Goal: Task Accomplishment & Management: Complete application form

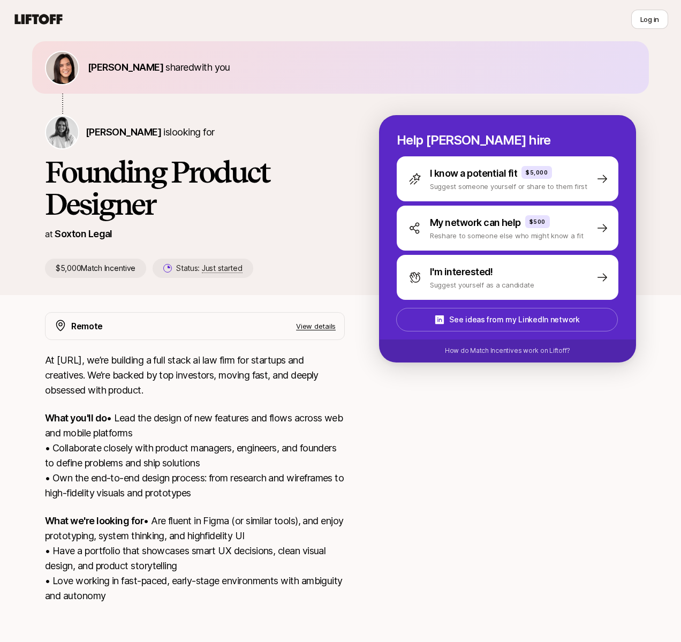
scroll to position [79, 0]
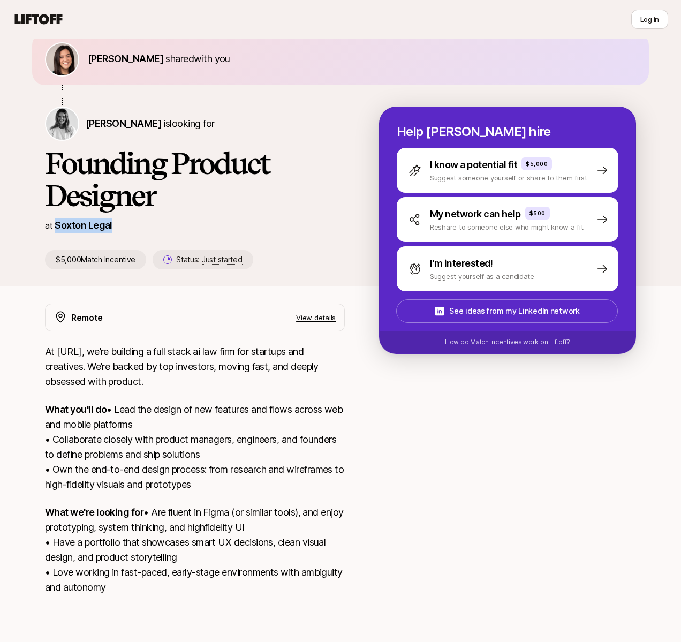
drag, startPoint x: 118, startPoint y: 200, endPoint x: 57, endPoint y: 197, distance: 60.6
click at [57, 218] on div "at Soxton Legal" at bounding box center [195, 225] width 300 height 15
copy p "Soxton Legal"
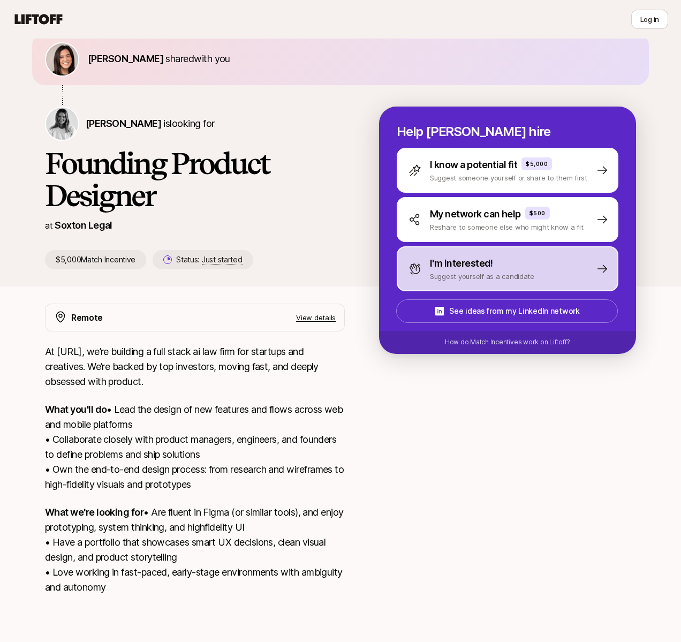
click at [518, 256] on div "I'm interested!" at bounding box center [482, 263] width 104 height 15
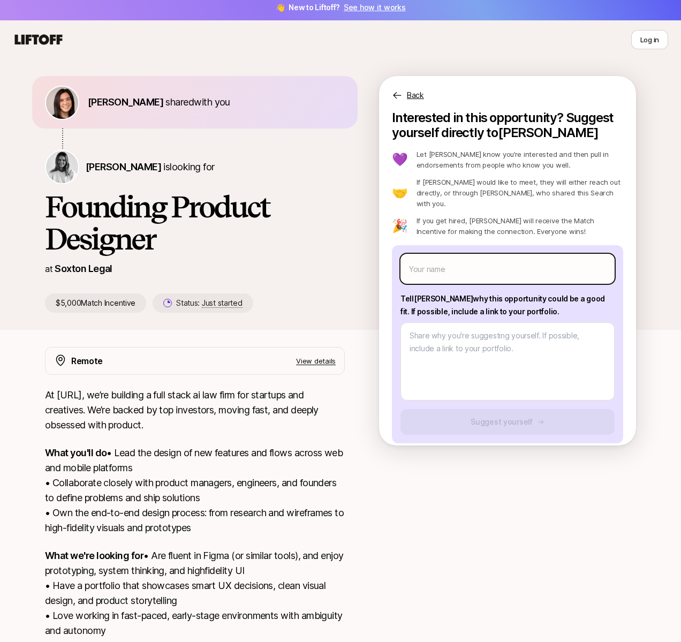
scroll to position [0, 0]
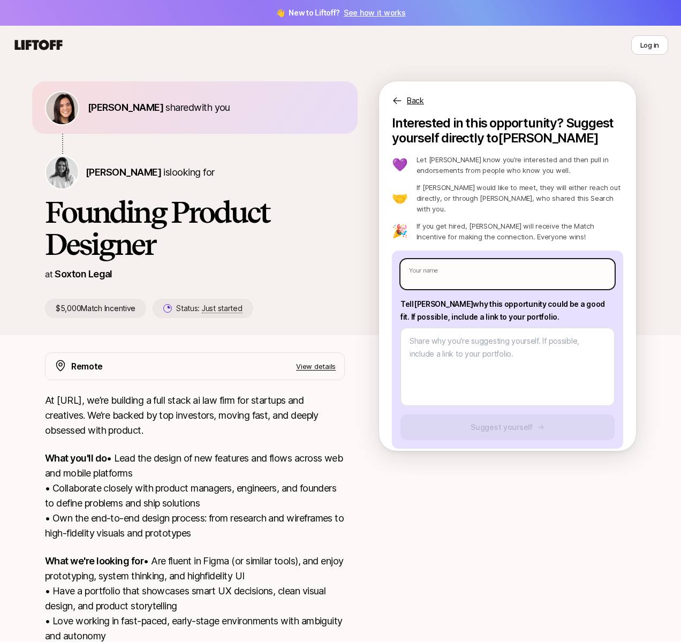
click at [487, 261] on input "text" at bounding box center [507, 274] width 214 height 30
type textarea "x"
type input "B"
type textarea "x"
type input "Br"
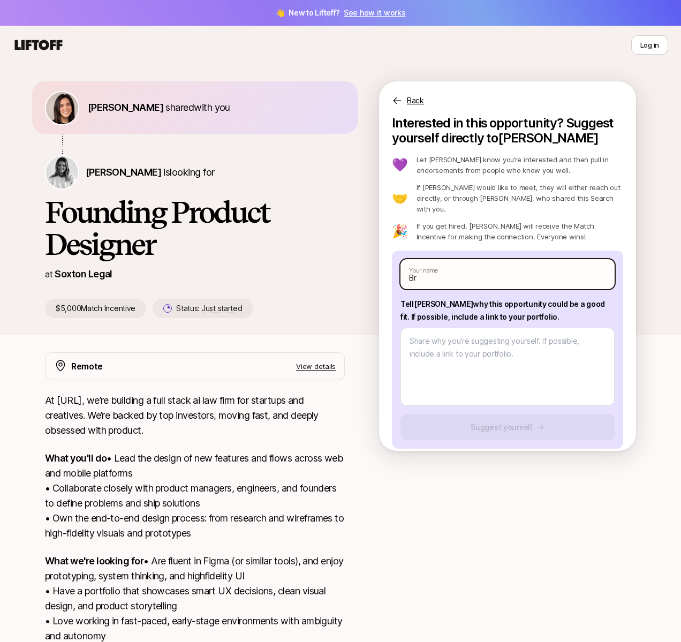
type textarea "x"
type input "Bre"
type textarea "x"
type input "[PERSON_NAME]"
type textarea "x"
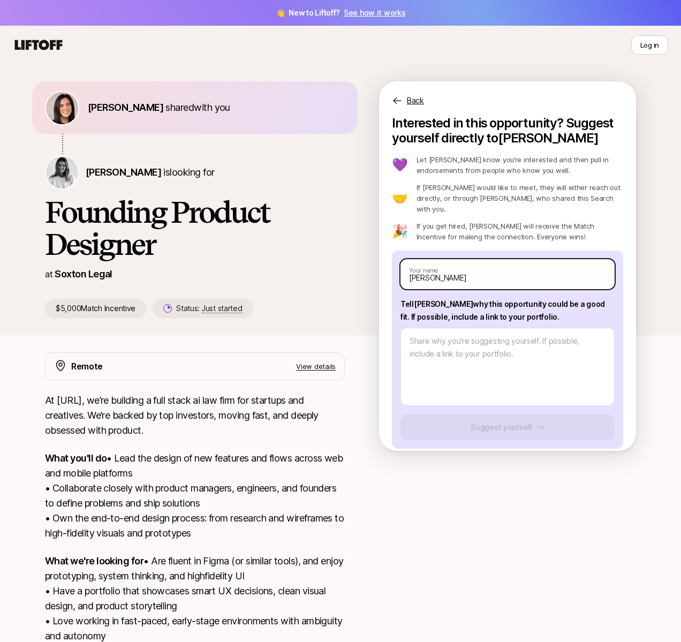
type input "[PERSON_NAME]"
type textarea "x"
type input "[PERSON_NAME]"
type textarea "x"
type input "[PERSON_NAME]"
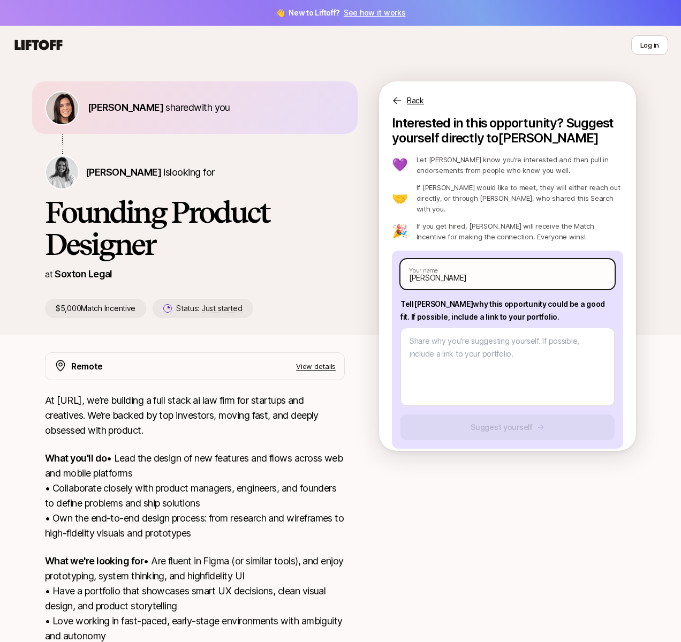
type textarea "x"
type input "[PERSON_NAME]"
type textarea "x"
type input "[PERSON_NAME]"
type textarea "x"
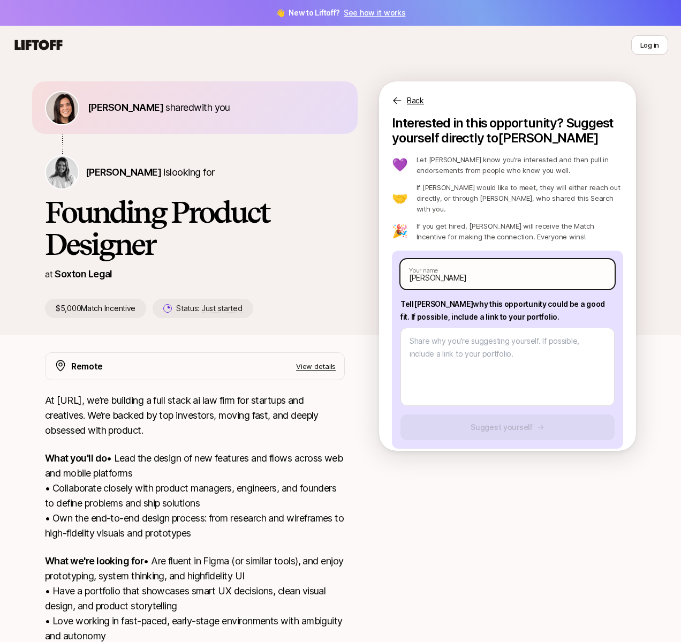
type input "[PERSON_NAME]"
type textarea "x"
type input "[PERSON_NAME]"
type textarea "x"
type input "[PERSON_NAME]"
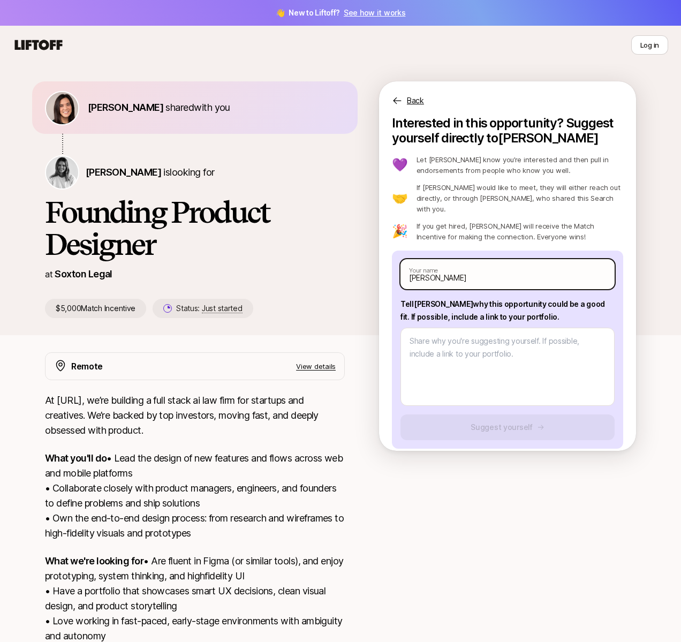
type textarea "x"
type input "[PERSON_NAME]"
type textarea "x"
type input "[PERSON_NAME]"
type textarea "x"
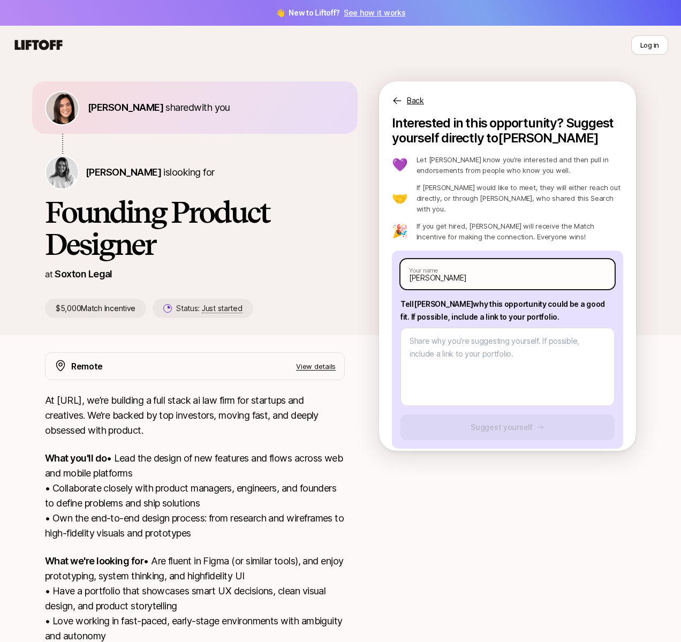
type input "[PERSON_NAME]"
type textarea "x"
type input "[PERSON_NAME]"
type textarea "x"
type input "[PERSON_NAME]"
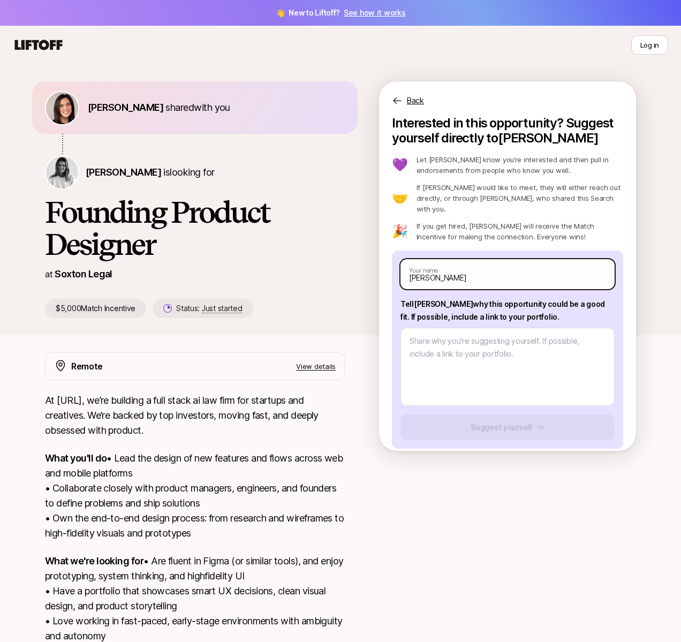
type textarea "x"
type input "[PERSON_NAME]"
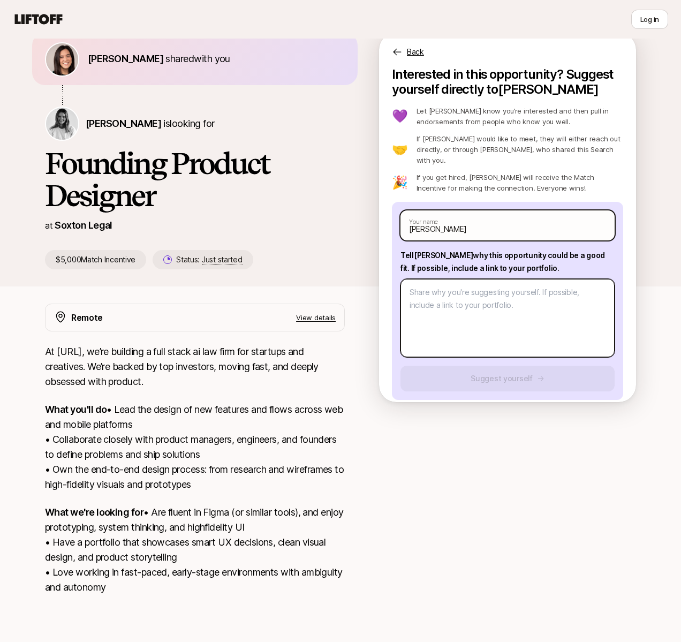
scroll to position [60, 0]
type textarea "x"
type textarea "H"
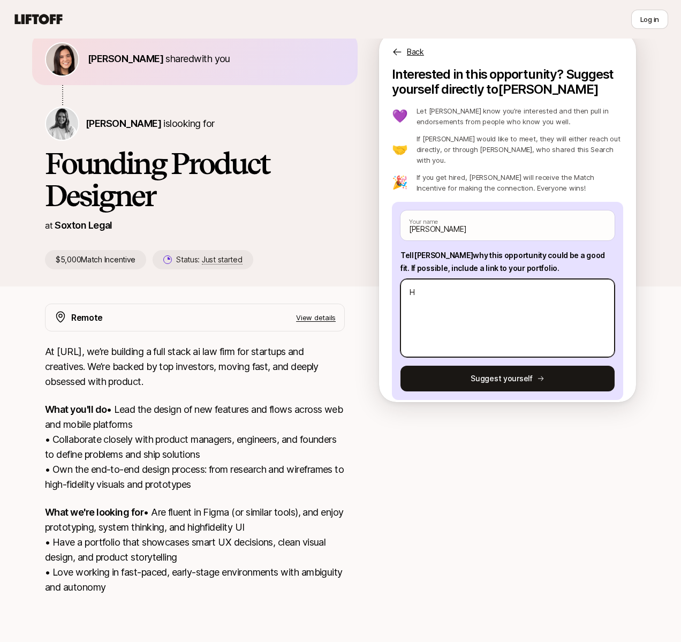
type textarea "x"
type textarea "Hi"
type textarea "x"
type textarea "Hi"
type textarea "x"
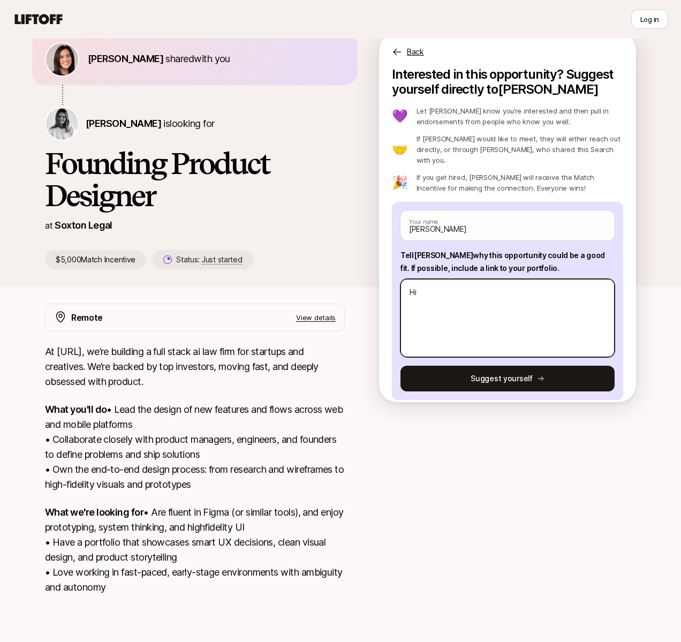
type textarea "Hi L"
type textarea "x"
type textarea "Hi Lo"
type textarea "x"
type textarea "Hi Log"
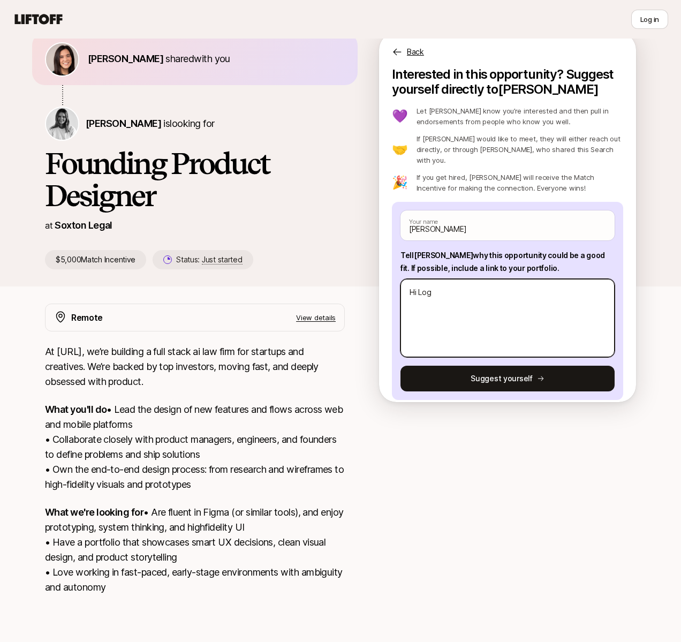
type textarea "x"
type textarea "Hi Loga"
type textarea "x"
type textarea "Hi [PERSON_NAME]"
type textarea "x"
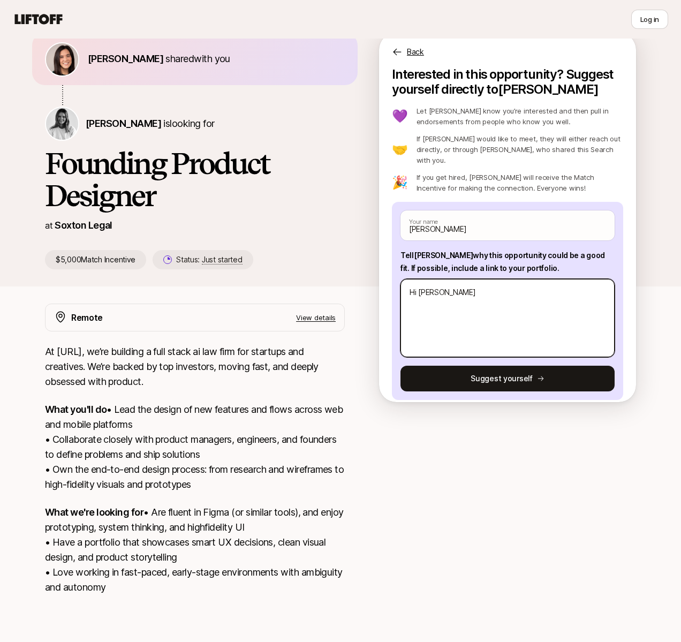
type textarea "Hi [PERSON_NAME],"
type textarea "x"
type textarea "Hi [PERSON_NAME],"
type textarea "x"
type textarea "Hi [PERSON_NAME], I"
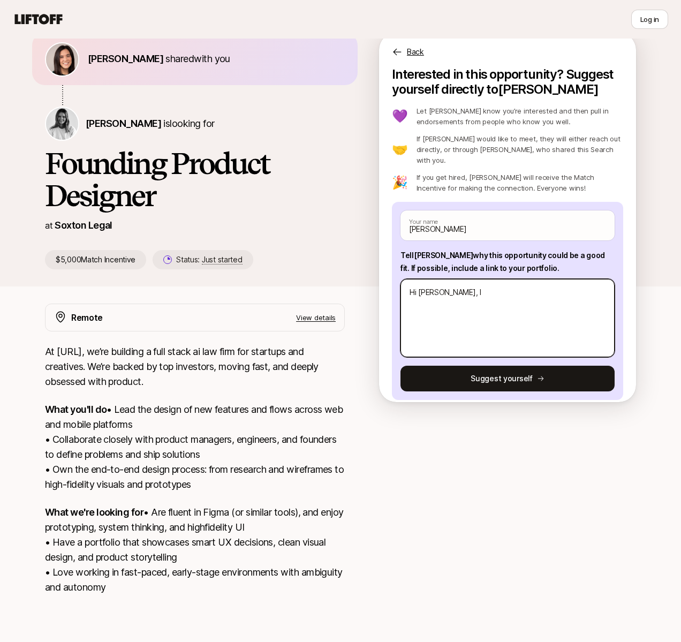
type textarea "x"
type textarea "Hi [PERSON_NAME], I"
type textarea "x"
type textarea "Hi [PERSON_NAME], I w"
type textarea "x"
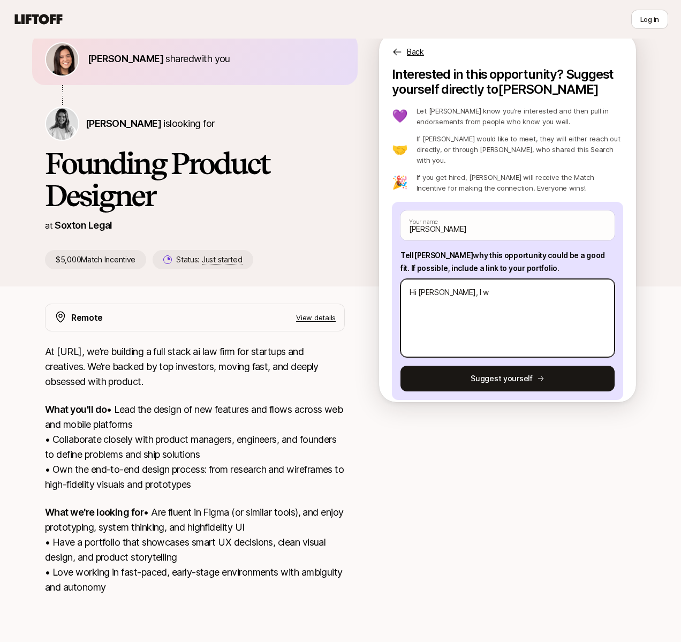
type textarea "Hi [PERSON_NAME], I wo"
type textarea "x"
type textarea "Hi [PERSON_NAME], I wou"
type textarea "x"
type textarea "Hi [PERSON_NAME], I woul"
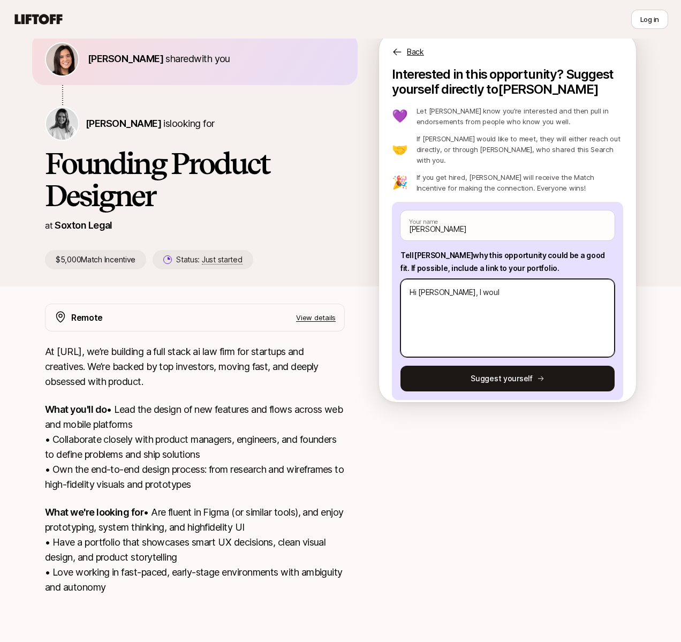
type textarea "x"
type textarea "Hi [PERSON_NAME], I would"
type textarea "x"
type textarea "Hi [PERSON_NAME], I would"
type textarea "x"
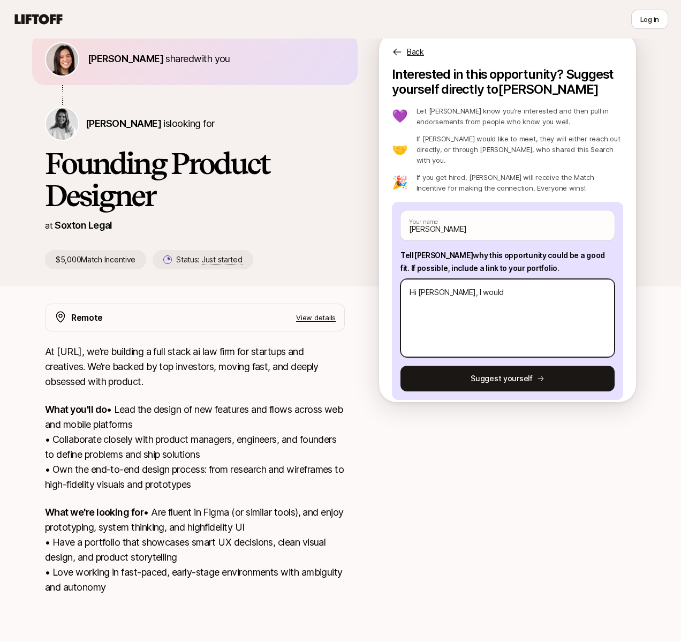
type textarea "Hi [PERSON_NAME], I would l"
type textarea "x"
type textarea "Hi [PERSON_NAME], I would lov"
type textarea "x"
type textarea "Hi [PERSON_NAME], I would love"
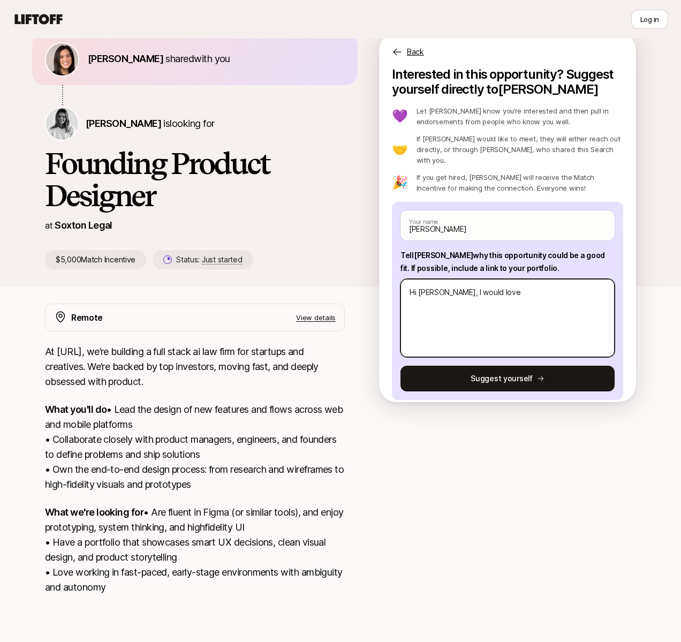
type textarea "x"
type textarea "Hi [PERSON_NAME], I would love"
type textarea "x"
type textarea "Hi [PERSON_NAME], I would love t"
type textarea "x"
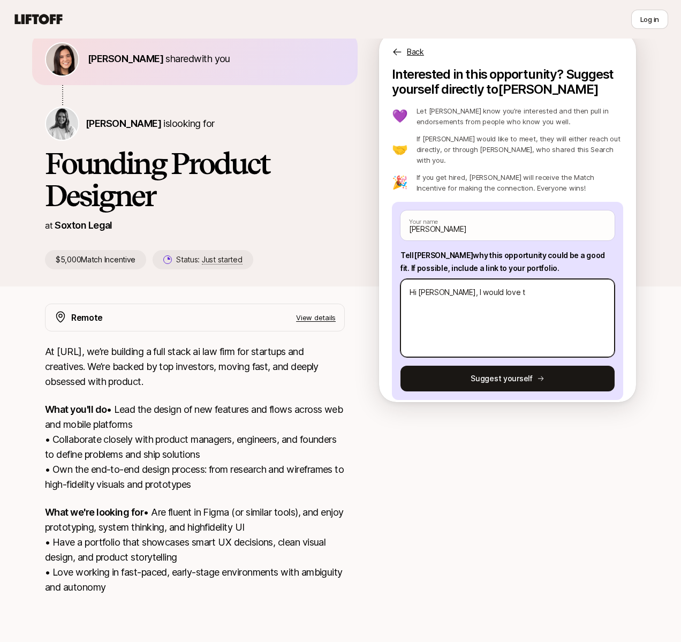
type textarea "Hi [PERSON_NAME], I would love to"
type textarea "x"
type textarea "Hi [PERSON_NAME], I would love to"
type textarea "x"
type textarea "Hi [PERSON_NAME], I would love to c"
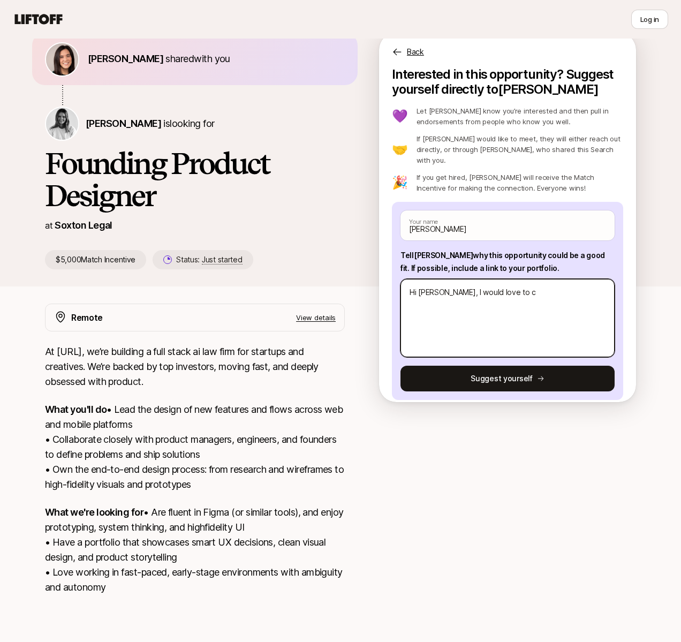
type textarea "x"
type textarea "Hi [PERSON_NAME], I would love to ch"
type textarea "x"
type textarea "Hi [PERSON_NAME], I would love to cha"
type textarea "x"
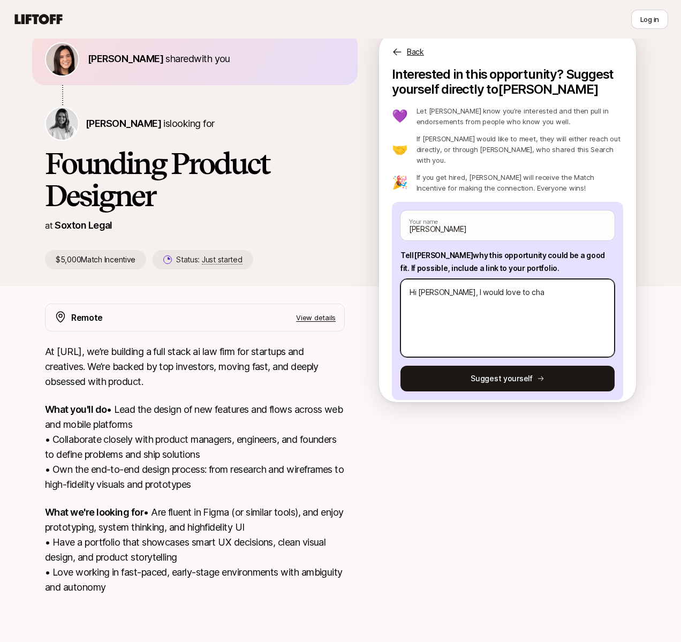
type textarea "Hi [PERSON_NAME], I would love to char"
type textarea "x"
type textarea "Hi [PERSON_NAME], I would love to char"
type textarea "x"
type textarea "Hi [PERSON_NAME], I would love to char"
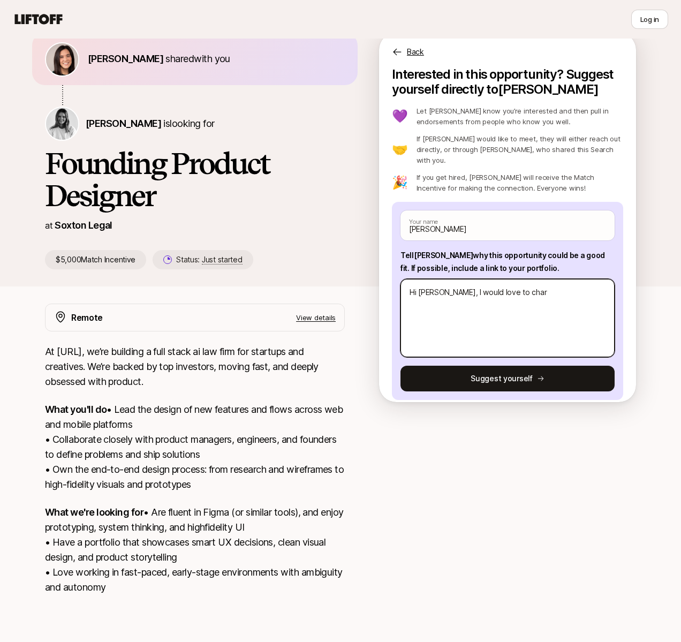
type textarea "x"
type textarea "Hi [PERSON_NAME], I would love to cha"
type textarea "x"
type textarea "Hi [PERSON_NAME], I would love to chat"
type textarea "x"
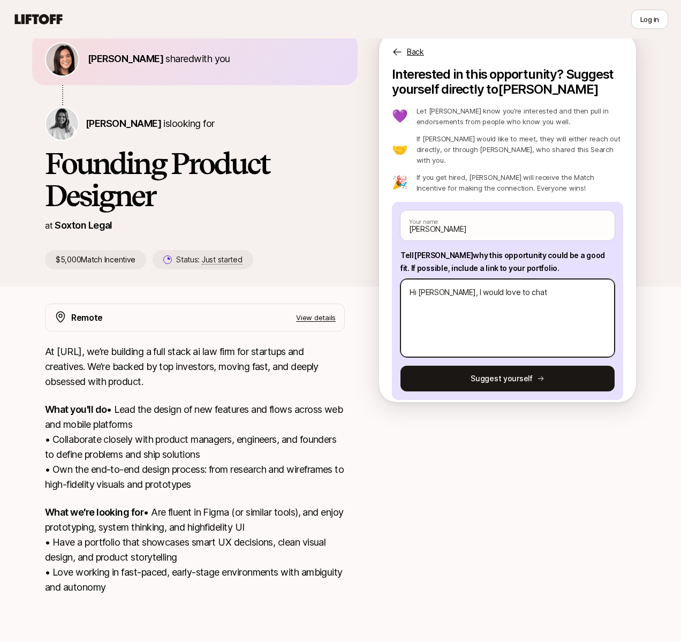
type textarea "Hi [PERSON_NAME], I would love to chat"
type textarea "x"
type textarea "Hi [PERSON_NAME], I would love to chat a"
type textarea "x"
type textarea "Hi [PERSON_NAME], I would love to chat an"
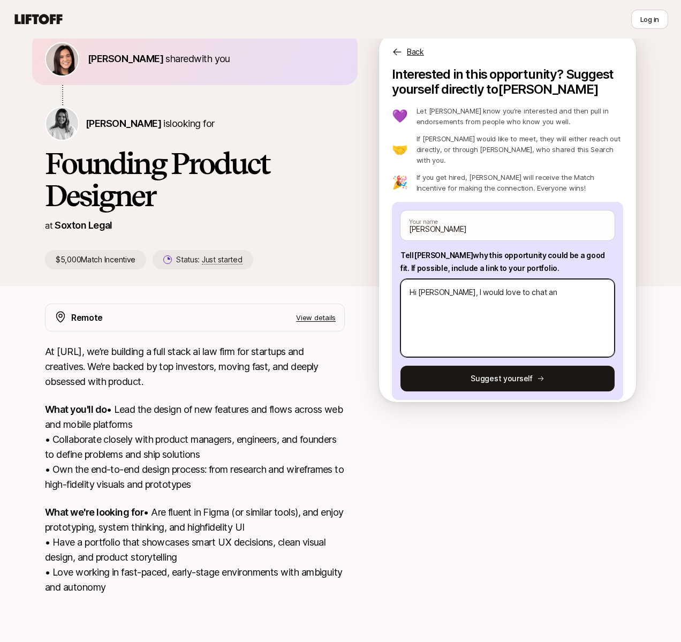
type textarea "x"
type textarea "Hi [PERSON_NAME], I would love to chat and"
type textarea "x"
type textarea "Hi [PERSON_NAME], I would love to chat and"
type textarea "x"
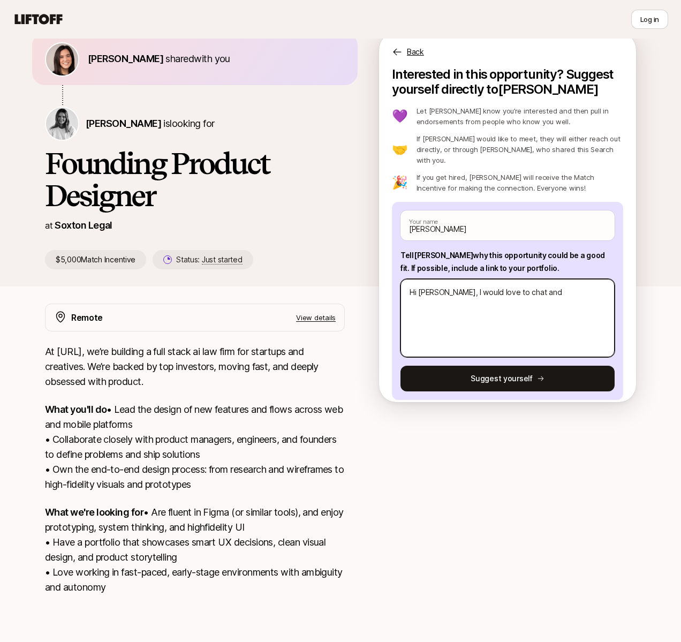
type textarea "Hi [PERSON_NAME], I would love to chat and b"
type textarea "x"
type textarea "Hi [PERSON_NAME], I would love to chat and be"
type textarea "x"
type textarea "Hi [PERSON_NAME], I would love to chat and be"
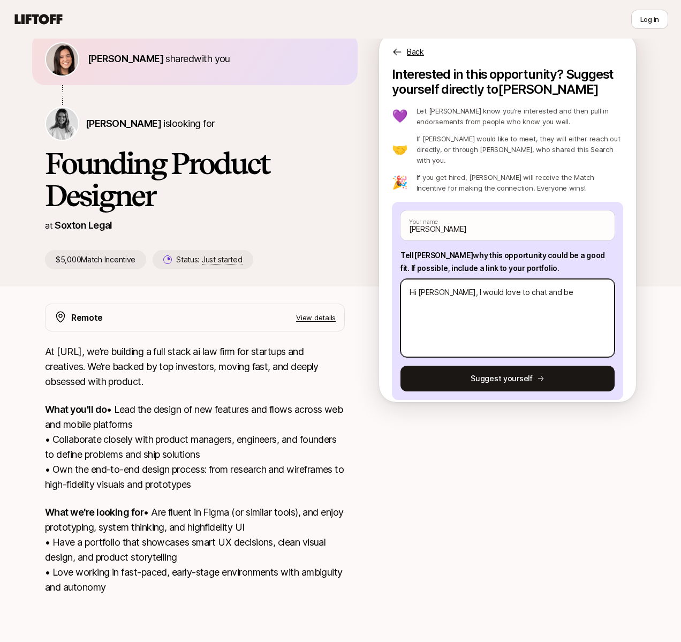
type textarea "x"
type textarea "Hi [PERSON_NAME], I would love to chat and be c"
type textarea "x"
type textarea "Hi [PERSON_NAME], I would love to chat and be co"
type textarea "x"
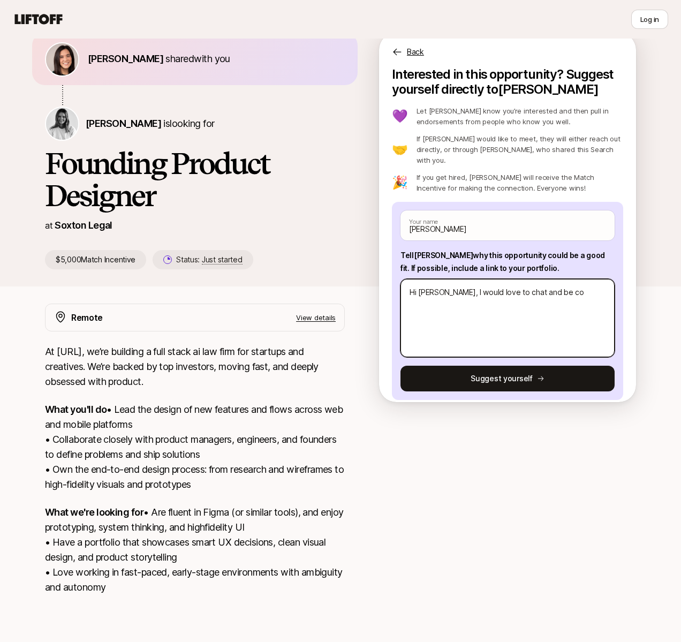
type textarea "Hi [PERSON_NAME], I would love to chat and be con"
type textarea "x"
type textarea "Hi [PERSON_NAME], I would love to chat and be cons"
type textarea "x"
type textarea "Hi [PERSON_NAME], I would love to chat and be consi"
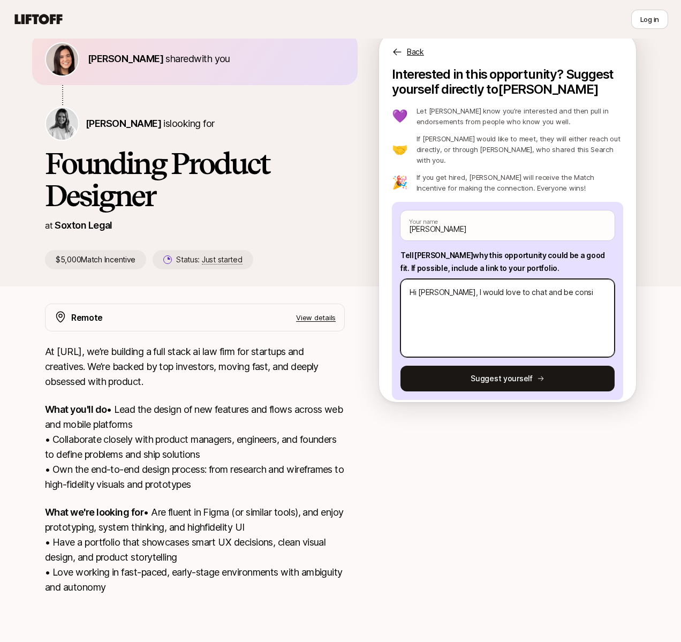
type textarea "x"
type textarea "Hi [PERSON_NAME], I would love to chat and be consid"
type textarea "x"
type textarea "Hi [PERSON_NAME], I would love to chat and be conside"
type textarea "x"
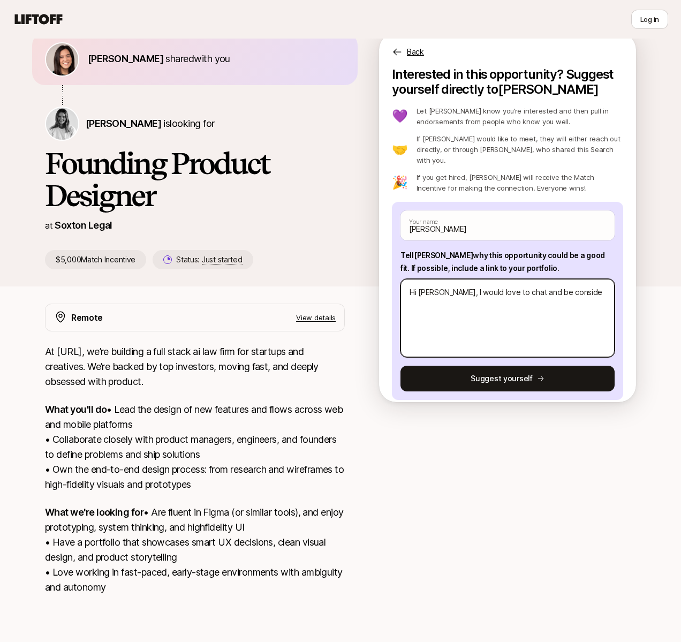
type textarea "Hi [PERSON_NAME], I would love to chat and be consider"
type textarea "x"
type textarea "Hi [PERSON_NAME], I would love to chat and be considere"
type textarea "x"
type textarea "Hi [PERSON_NAME], I would love to chat and be considered"
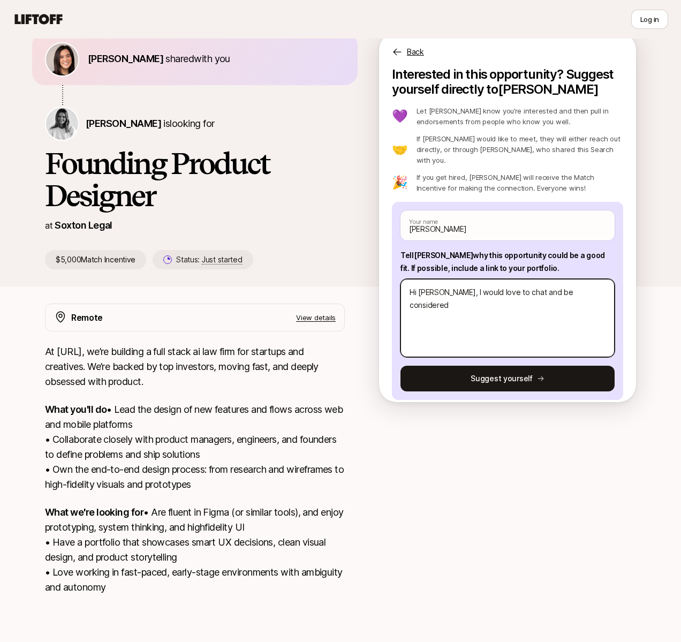
type textarea "x"
type textarea "Hi [PERSON_NAME], I would love to chat and be considered"
type textarea "x"
type textarea "Hi [PERSON_NAME], I would love to chat and be considered f"
type textarea "x"
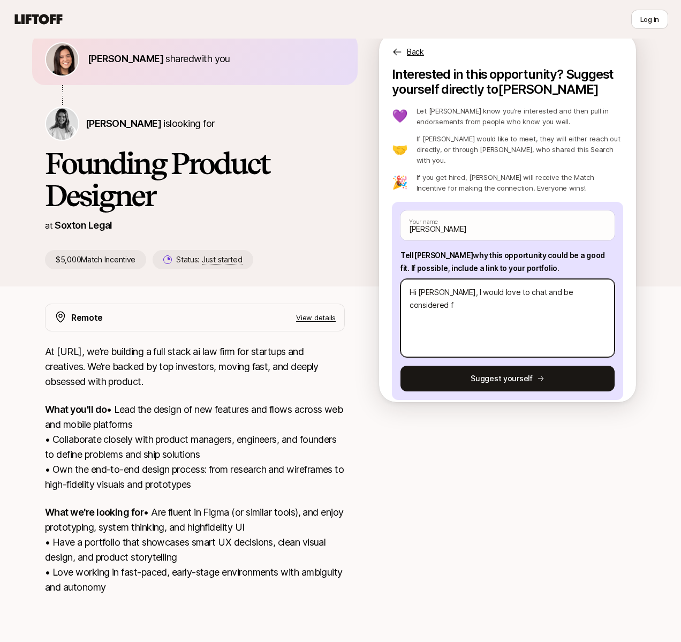
type textarea "Hi [PERSON_NAME], I would love to chat and be considered fo"
type textarea "x"
type textarea "Hi [PERSON_NAME], I would love to chat and be considered for"
type textarea "x"
type textarea "Hi [PERSON_NAME], I would love to chat and be considered for"
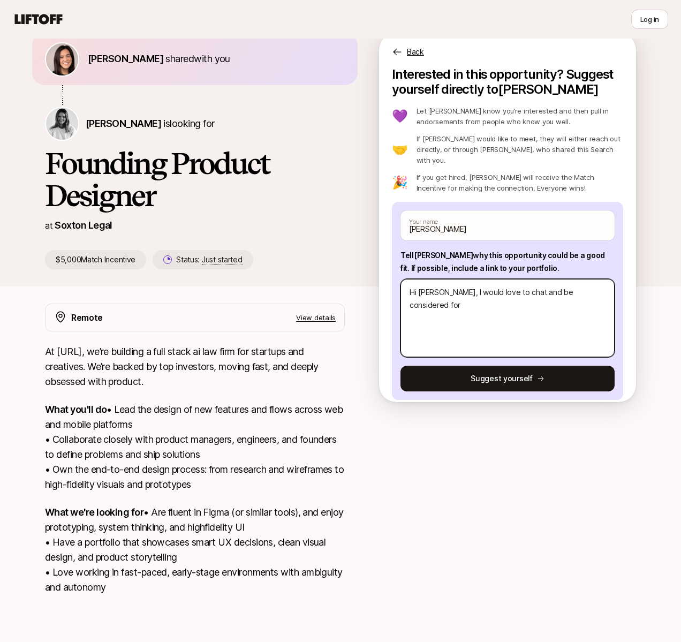
type textarea "x"
type textarea "Hi [PERSON_NAME], I would love to chat and be considered for t"
type textarea "x"
type textarea "Hi [PERSON_NAME], I would love to chat and be considered for th"
type textarea "x"
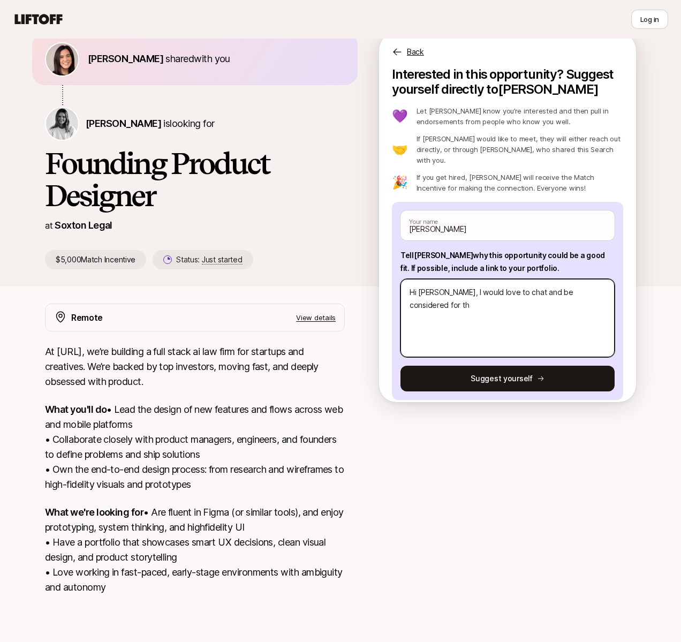
type textarea "Hi [PERSON_NAME], I would love to chat and be considered for the"
type textarea "x"
type textarea "Hi [PERSON_NAME], I would love to chat and be considered for the"
type textarea "x"
type textarea "Hi [PERSON_NAME], I would love to chat and be considered for the P"
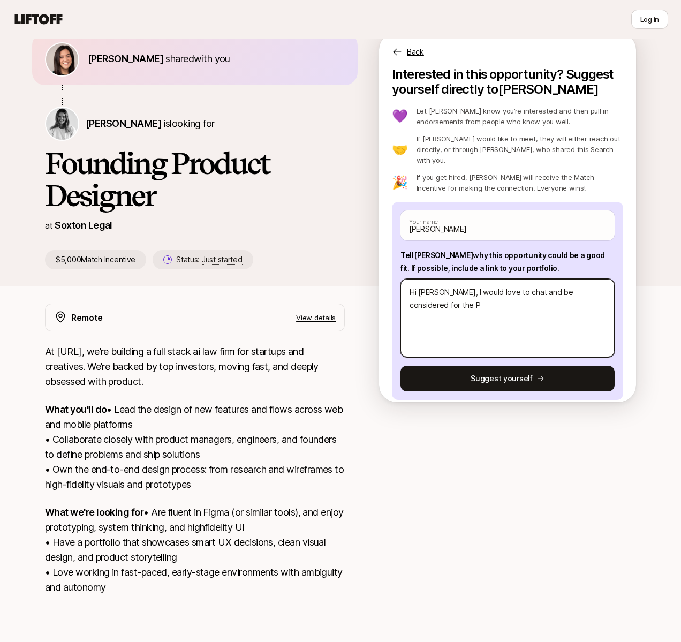
type textarea "x"
type textarea "Hi [PERSON_NAME], I would love to chat and be considered for the Pr"
type textarea "x"
type textarea "Hi [PERSON_NAME], I would love to chat and be considered for the Pro"
type textarea "x"
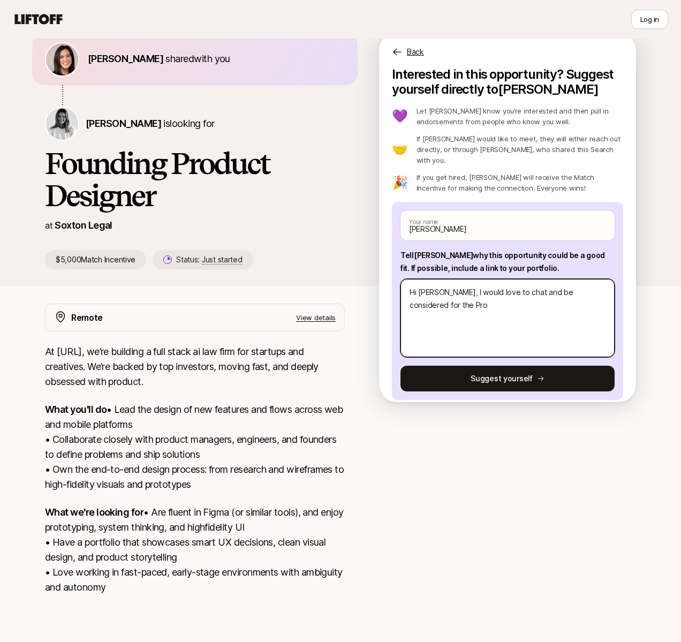
type textarea "Hi [PERSON_NAME], I would love to chat and be considered for the Prod"
type textarea "x"
type textarea "Hi [PERSON_NAME], I would love to chat and be considered for the Produ"
type textarea "x"
type textarea "Hi [PERSON_NAME], I would love to chat and be considered for the Produc"
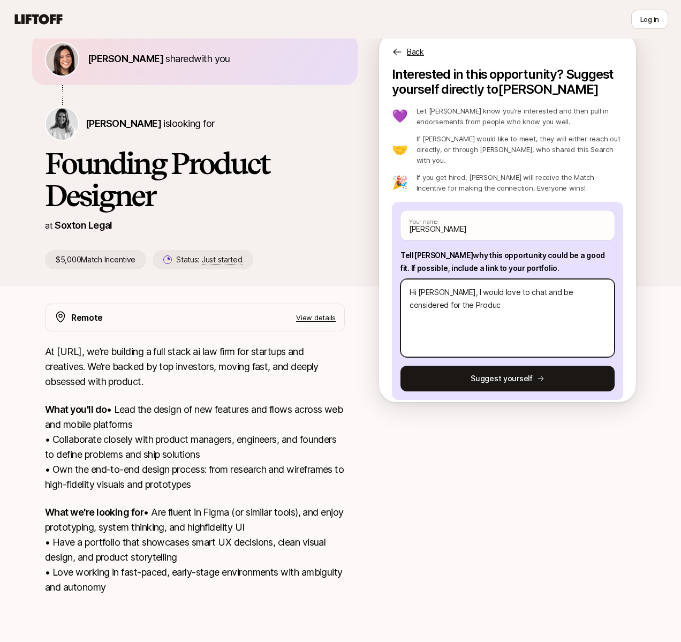
type textarea "x"
type textarea "Hi [PERSON_NAME], I would love to chat and be considered for the Producr"
type textarea "x"
type textarea "Hi [PERSON_NAME], I would love to chat and be considered for the Producr"
type textarea "x"
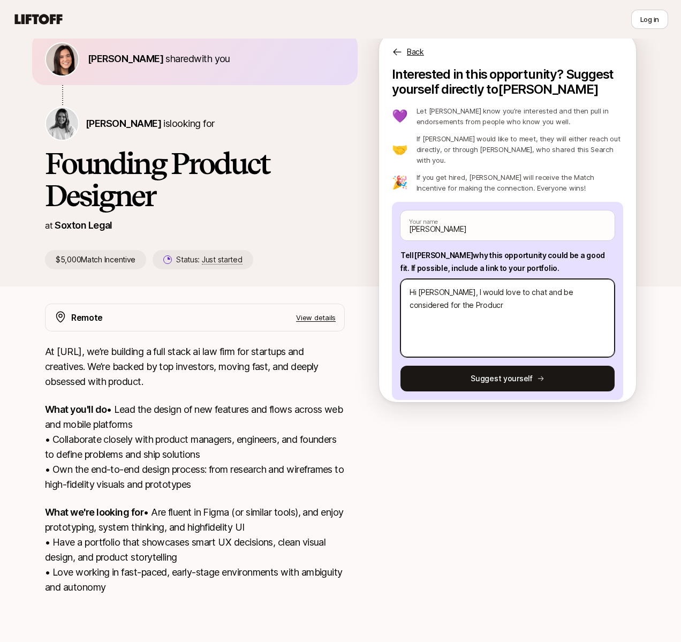
type textarea "Hi [PERSON_NAME], I would love to chat and be considered for the Producr d"
type textarea "x"
type textarea "Hi [PERSON_NAME], I would love to chat and be considered for the Producr de"
type textarea "x"
type textarea "Hi [PERSON_NAME], I would love to chat and be considered for the Producr d"
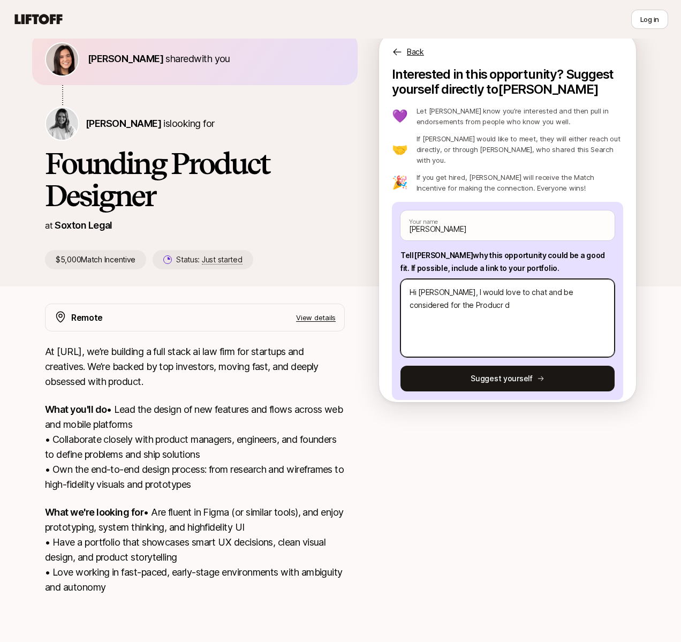
type textarea "x"
type textarea "Hi [PERSON_NAME], I would love to chat and be considered for the Producr"
type textarea "x"
type textarea "Hi [PERSON_NAME], I would love to chat and be considered for the Producr"
type textarea "x"
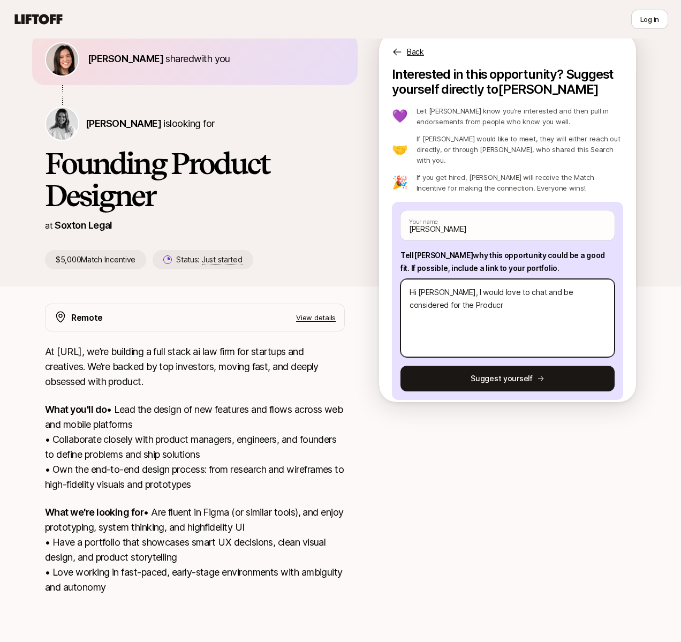
type textarea "Hi [PERSON_NAME], I would love to chat and be considered for the Produc"
type textarea "x"
type textarea "Hi [PERSON_NAME], I would love to chat and be considered for the Product"
type textarea "x"
type textarea "Hi [PERSON_NAME], I would love to chat and be considered for the Product"
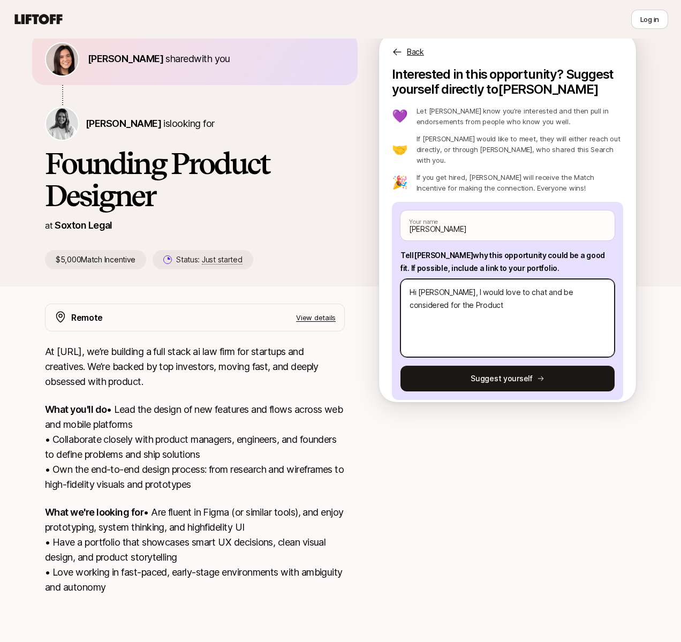
type textarea "x"
type textarea "Hi [PERSON_NAME], I would love to chat and be considered for the Product d"
type textarea "x"
type textarea "Hi [PERSON_NAME], I would love to chat and be considered for the Product de"
type textarea "x"
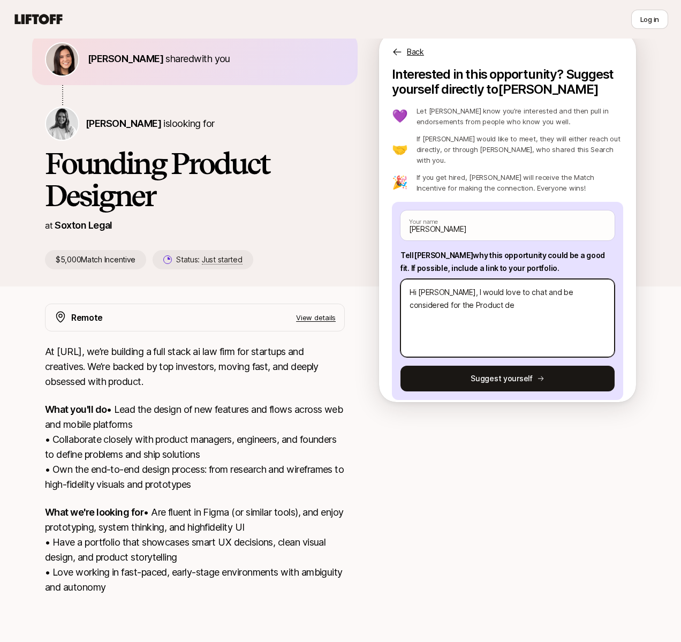
type textarea "Hi [PERSON_NAME], I would love to chat and be considered for the Product des"
type textarea "x"
type textarea "Hi [PERSON_NAME], I would love to chat and be considered for the Product desi"
type textarea "x"
type textarea "Hi [PERSON_NAME], I would love to chat and be considered for the Product desig"
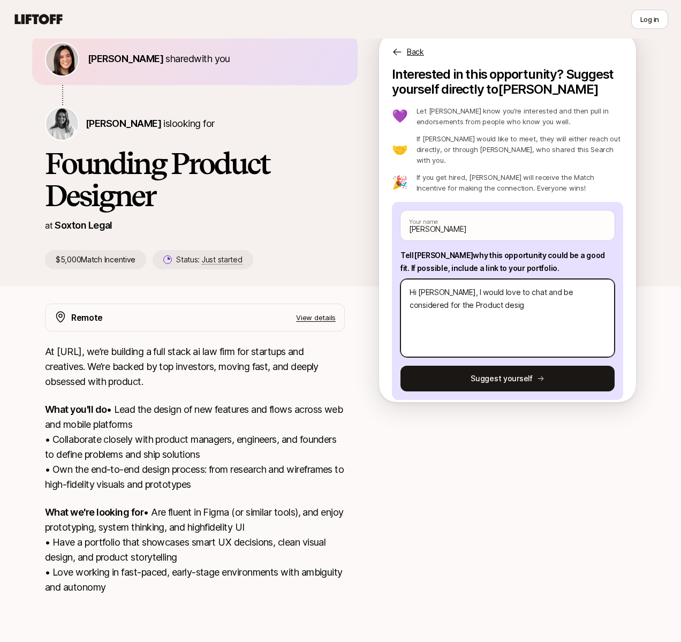
type textarea "x"
type textarea "Hi [PERSON_NAME], I would love to chat and be considered for the Product design"
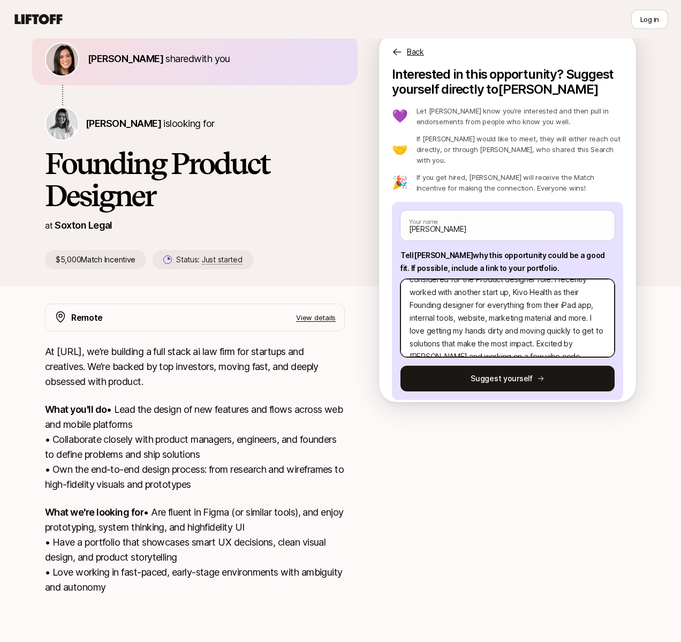
scroll to position [39, 0]
click at [574, 311] on textarea "Hi [PERSON_NAME], I would love to chat and be considered for the Product design…" at bounding box center [507, 318] width 214 height 78
click at [541, 317] on textarea "Hi [PERSON_NAME], I would love to chat and be considered for the Product design…" at bounding box center [507, 318] width 214 height 78
paste textarea "Soxton Legal"
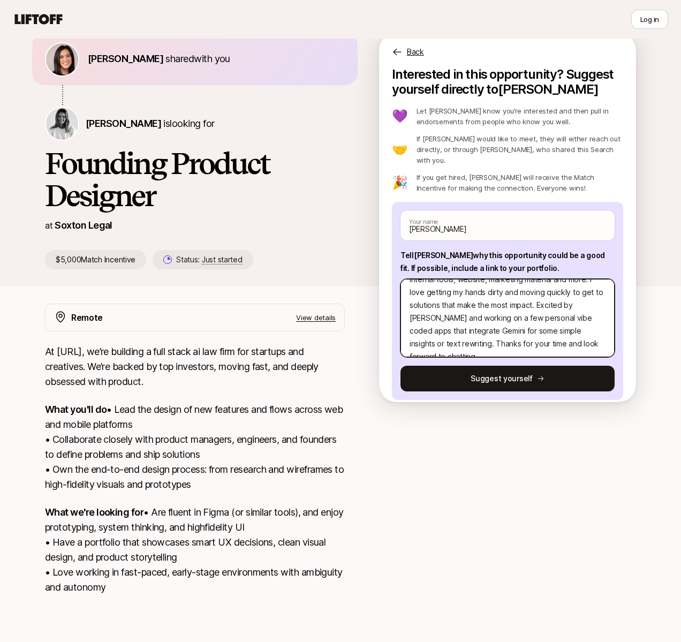
paste textarea "[URL][DOMAIN_NAME]"
click at [495, 322] on textarea "Hi [PERSON_NAME], I would love to chat and be considered for the Product design…" at bounding box center [507, 318] width 214 height 78
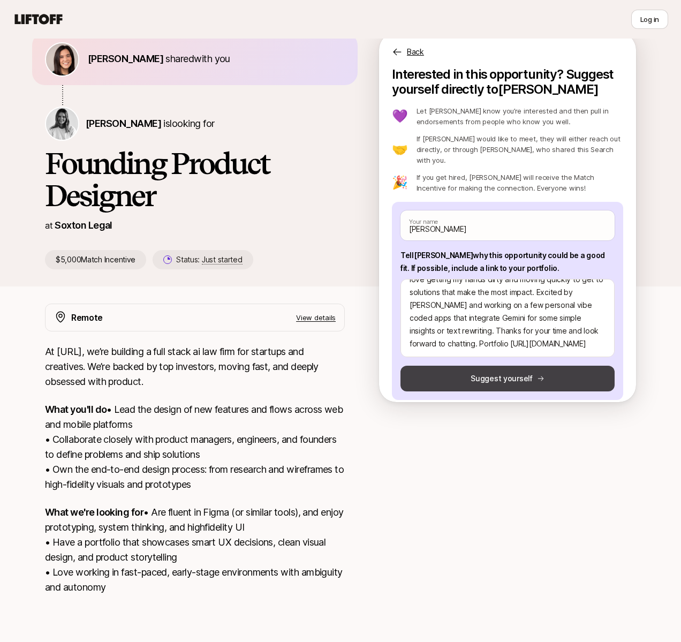
click at [515, 366] on button "Suggest yourself" at bounding box center [507, 379] width 214 height 26
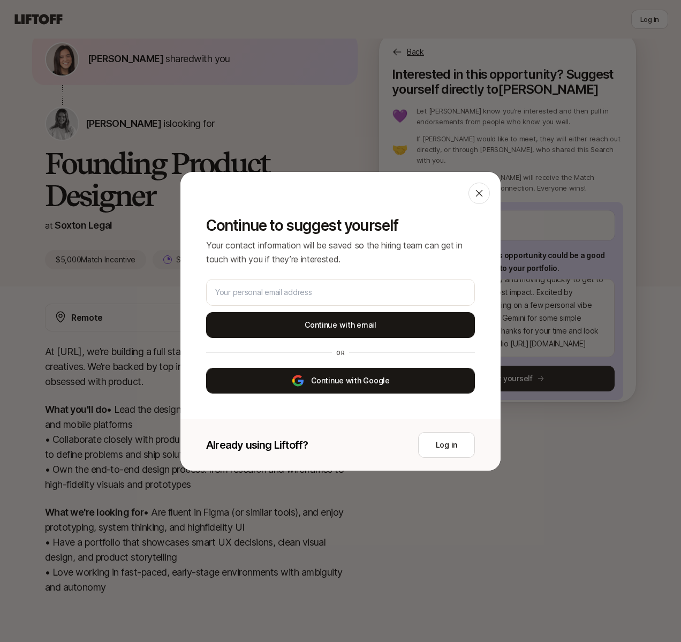
click at [366, 380] on button "Continue with Google" at bounding box center [340, 381] width 269 height 26
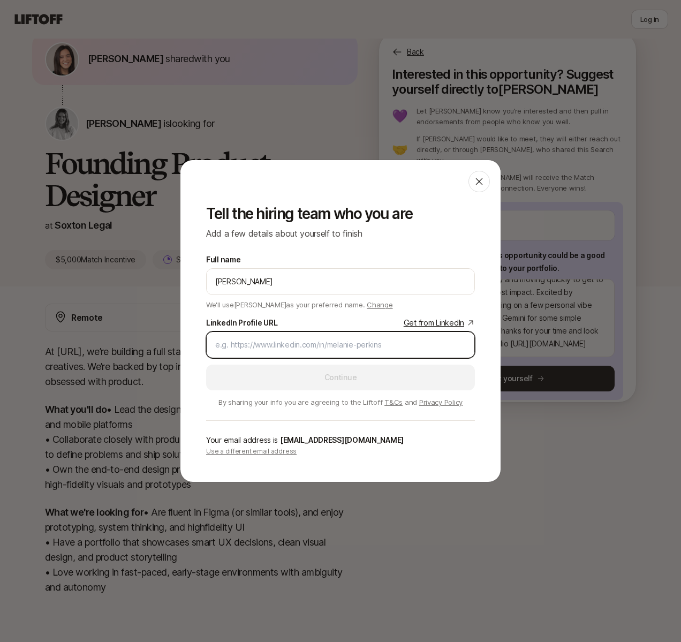
paste input "[URL][DOMAIN_NAME]"
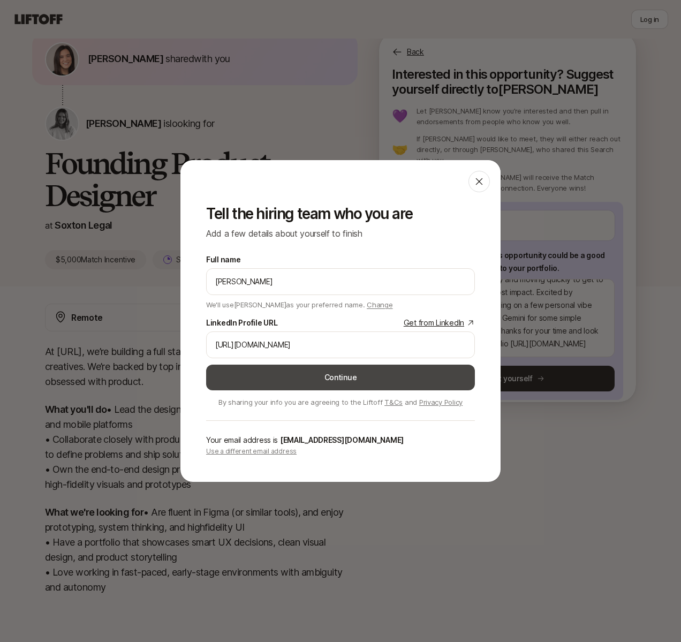
click at [387, 376] on button "Continue" at bounding box center [340, 378] width 269 height 26
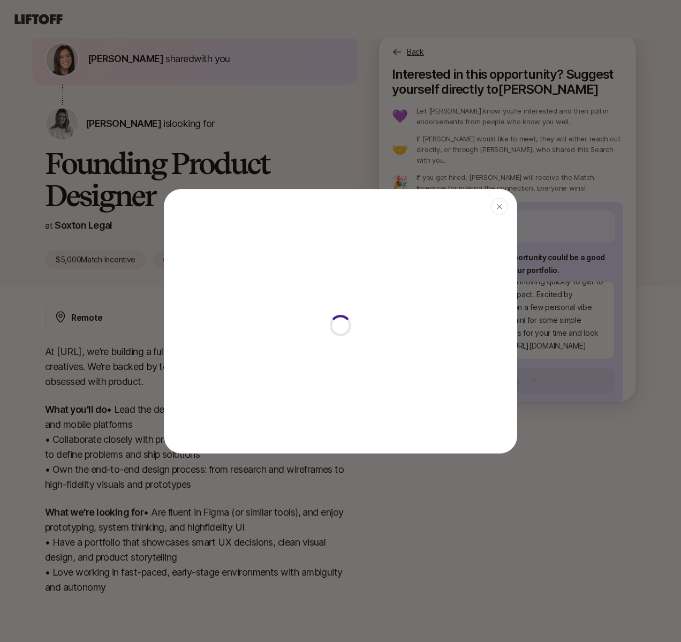
scroll to position [60, 0]
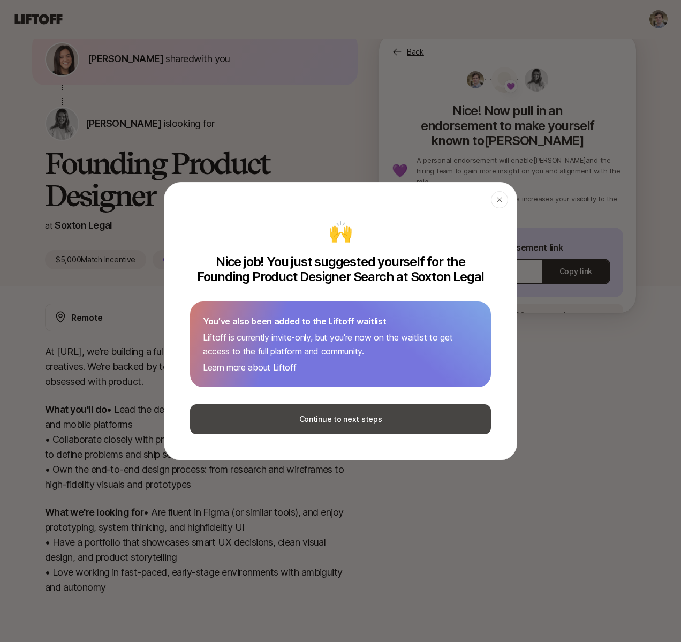
click at [365, 417] on button "Continue to next steps" at bounding box center [340, 419] width 301 height 30
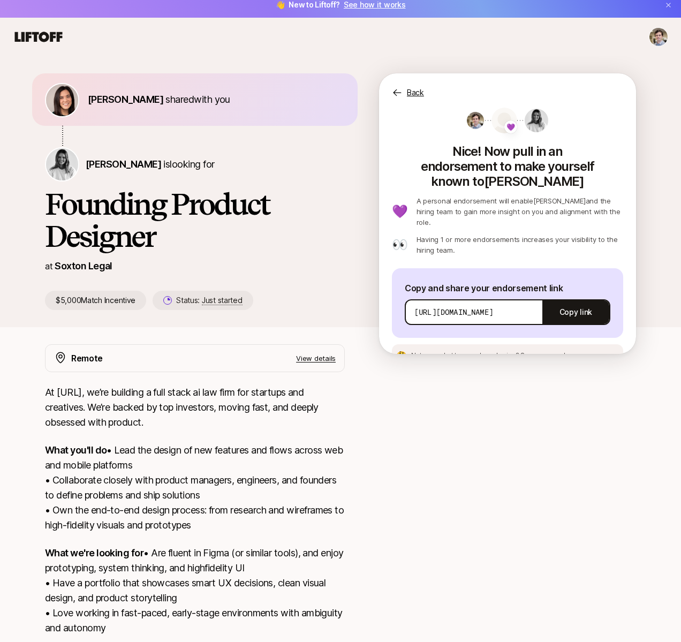
scroll to position [0, 0]
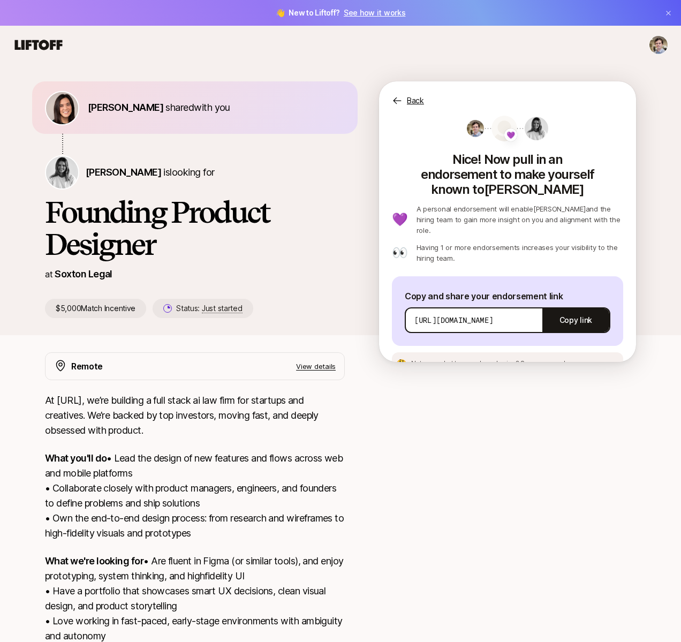
click at [319, 366] on p "View details" at bounding box center [316, 366] width 40 height 11
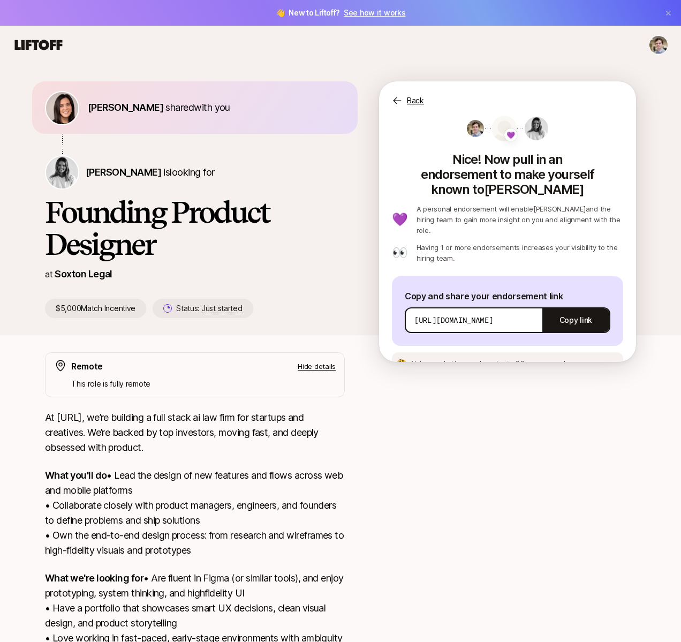
click at [319, 366] on p "Hide details" at bounding box center [317, 366] width 38 height 11
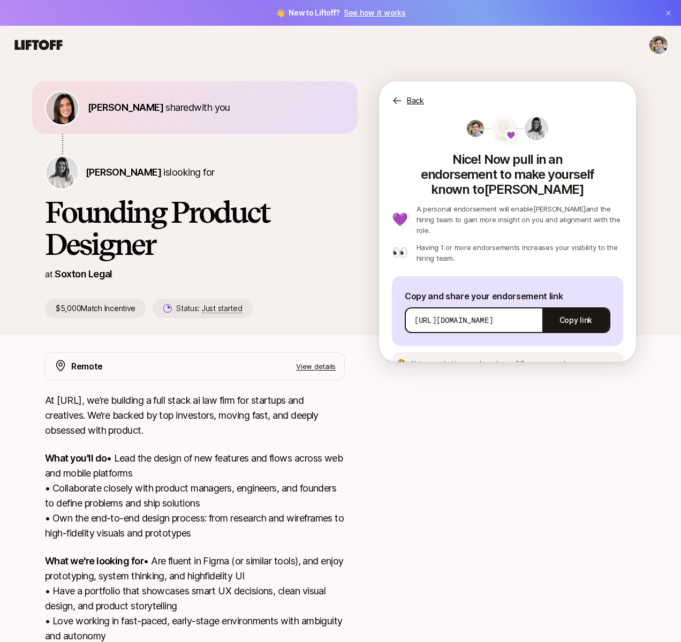
click at [663, 48] on html "👋 New to Liftoff? See how it works [PERSON_NAME] shared with you [PERSON_NAME] …" at bounding box center [340, 321] width 681 height 642
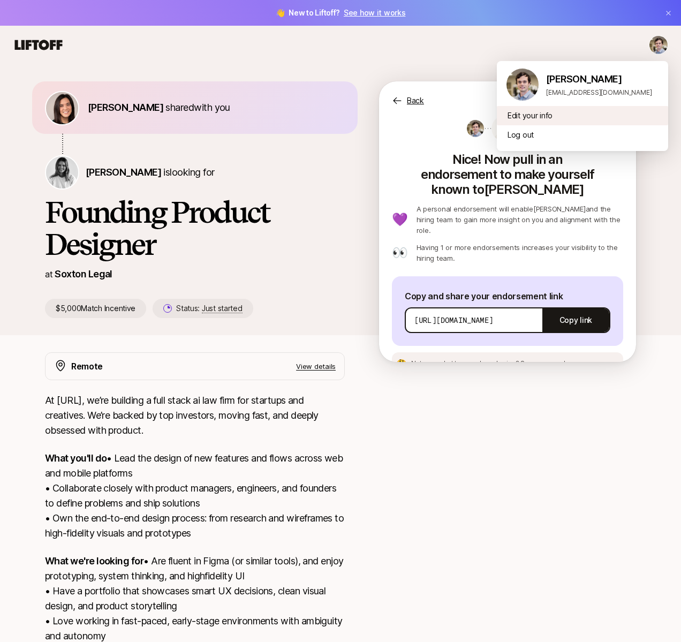
click at [538, 115] on div "Edit your info" at bounding box center [582, 115] width 171 height 19
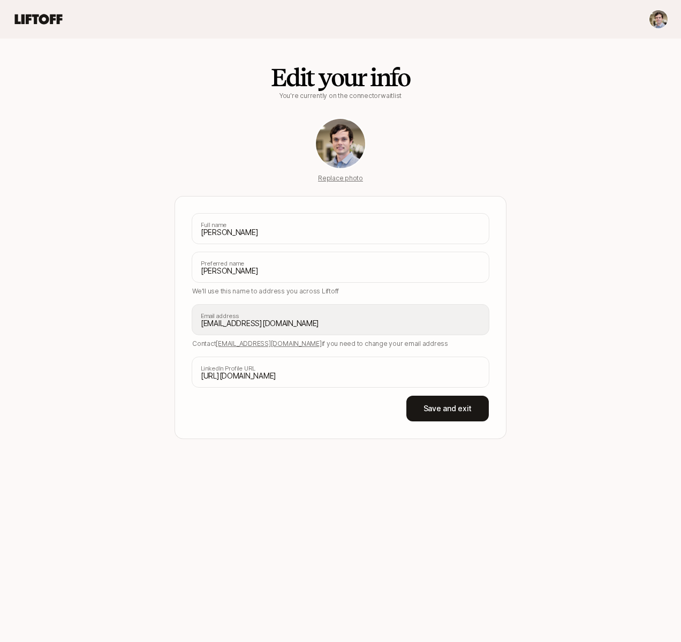
click at [48, 22] on icon at bounding box center [38, 19] width 51 height 15
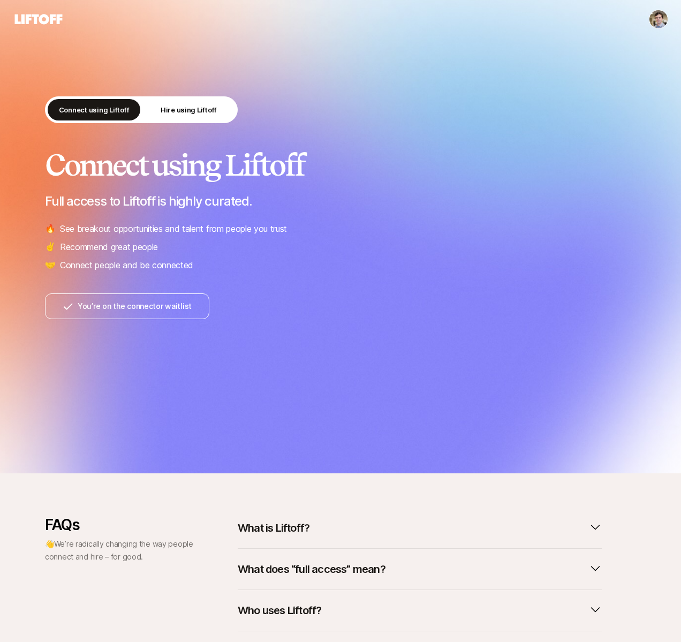
click at [368, 156] on h2 "Connect using Liftoff" at bounding box center [340, 165] width 591 height 32
